Goal: Register for event/course

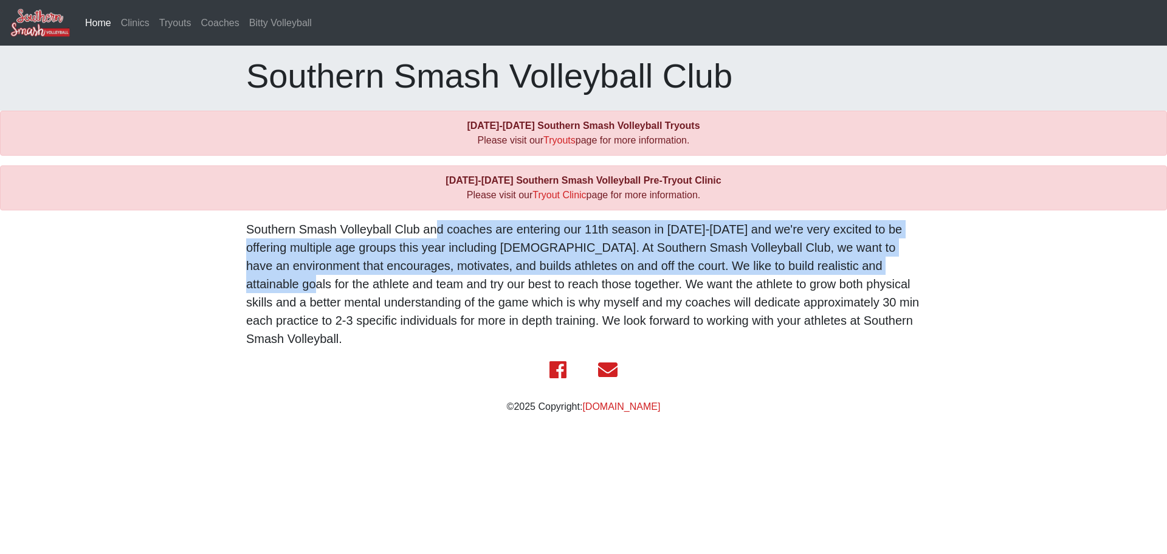
drag, startPoint x: 421, startPoint y: 230, endPoint x: 757, endPoint y: 271, distance: 338.5
click at [757, 271] on p "Southern Smash Volleyball Club and coaches are entering our 11th season in [DAT…" at bounding box center [583, 284] width 675 height 128
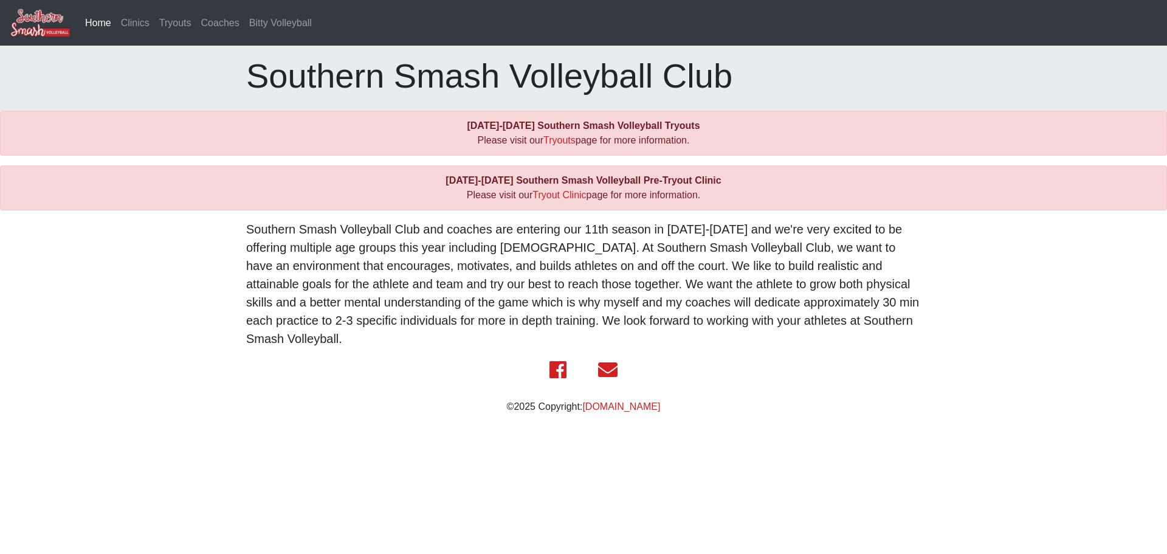
click at [840, 304] on p "Southern Smash Volleyball Club and coaches are entering our 11th season in [DAT…" at bounding box center [583, 284] width 675 height 128
click at [550, 140] on link "Tryouts" at bounding box center [559, 140] width 32 height 10
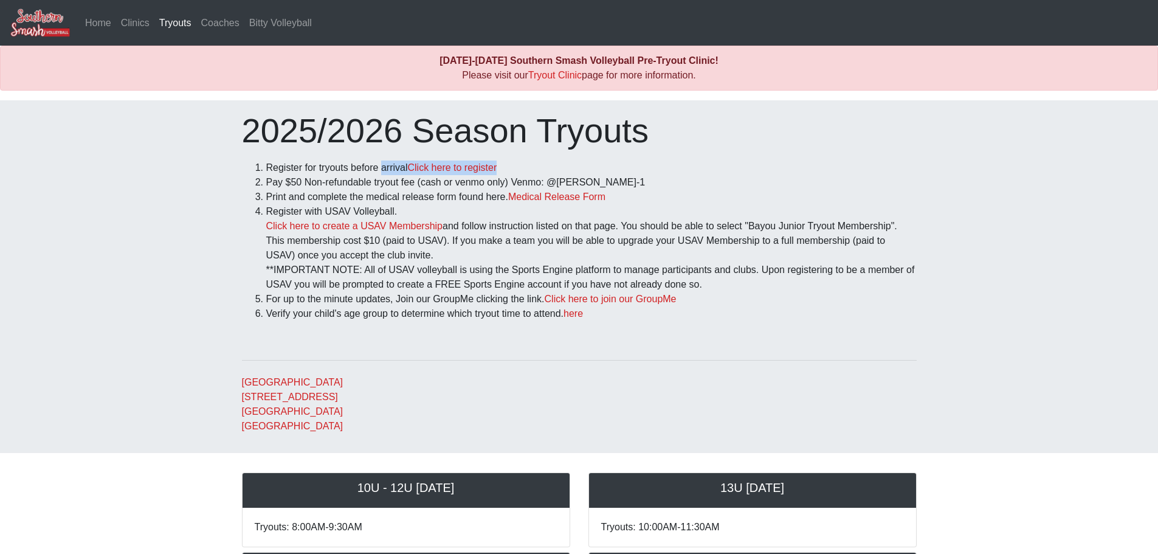
drag, startPoint x: 330, startPoint y: 165, endPoint x: 514, endPoint y: 165, distance: 184.1
click at [514, 165] on li "Register for tryouts before arrival Click here to register" at bounding box center [591, 167] width 650 height 15
click at [723, 165] on li "Register for tryouts before arrival Click here to register" at bounding box center [591, 167] width 650 height 15
